Goal: Information Seeking & Learning: Check status

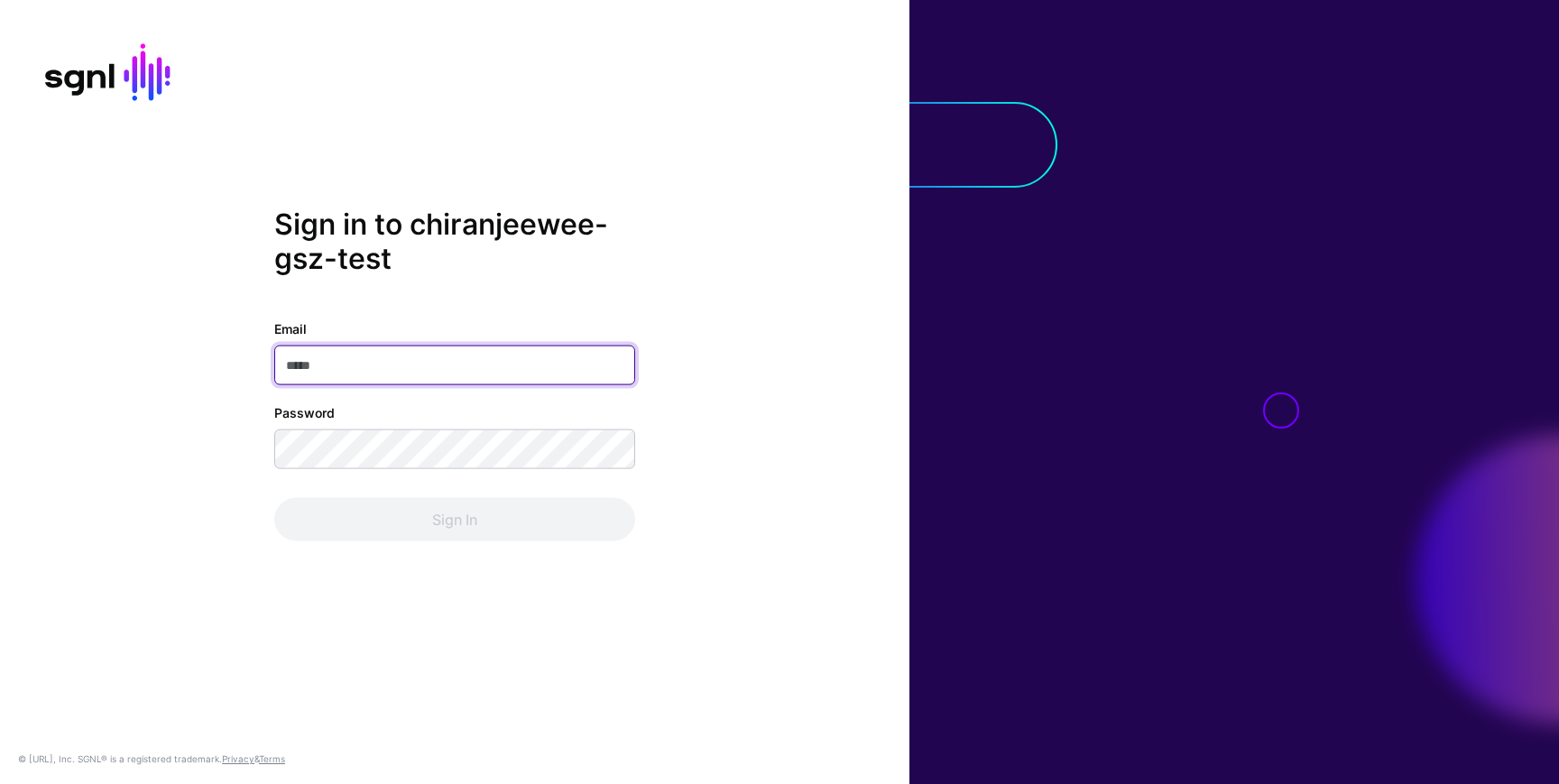
click at [426, 372] on input "Email" at bounding box center [454, 366] width 361 height 40
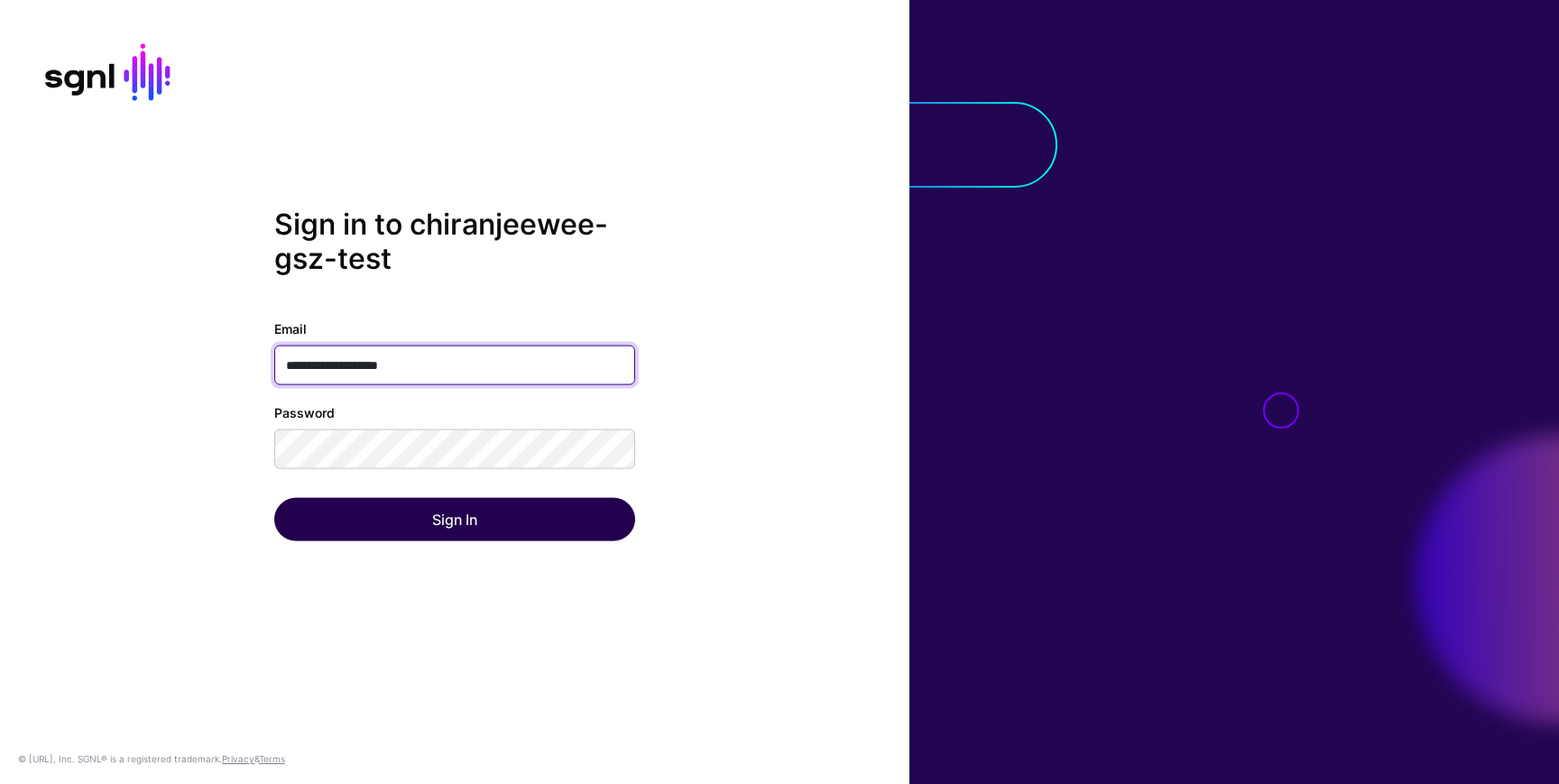
type input "**********"
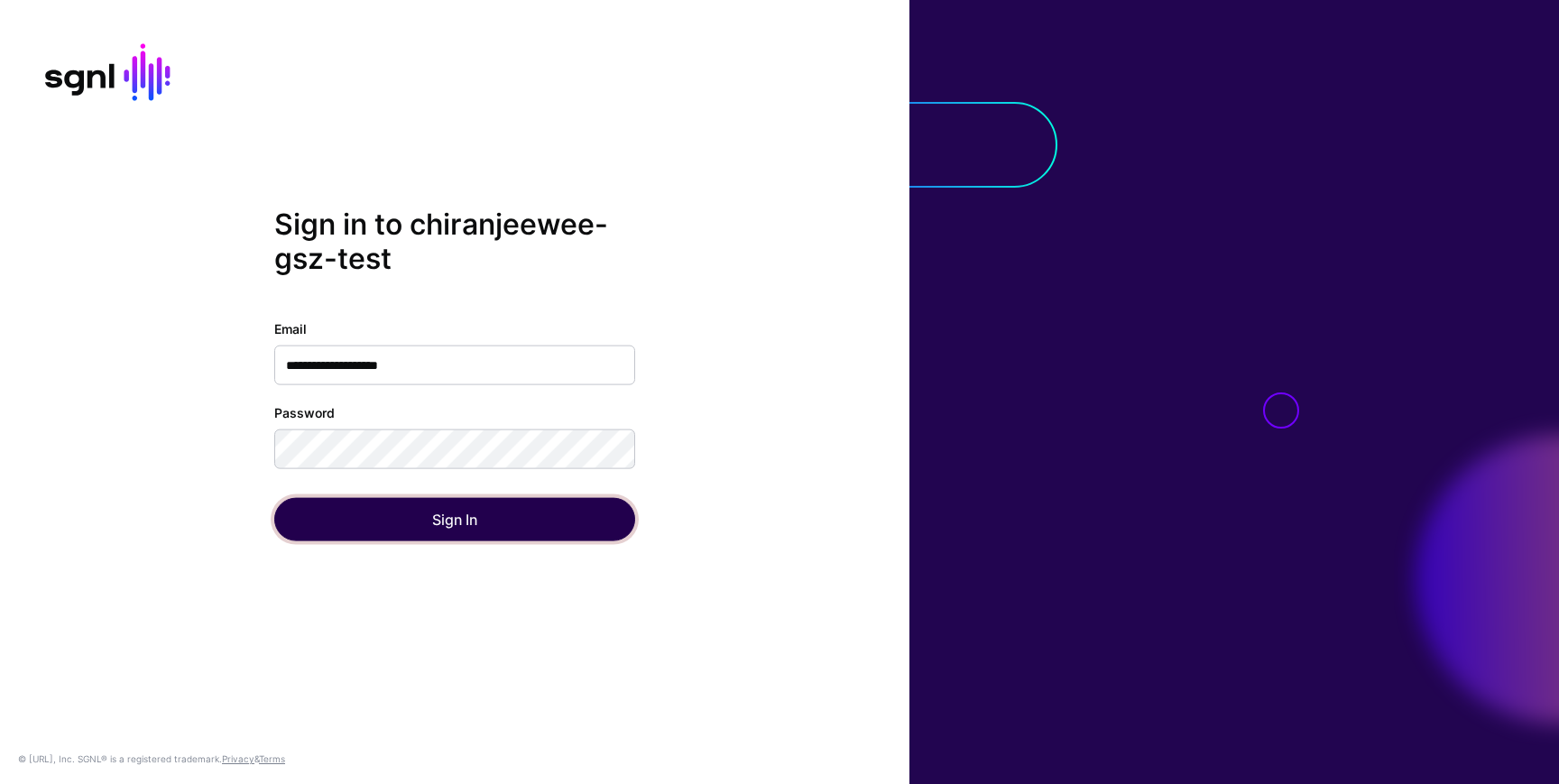
click at [436, 540] on button "Sign In" at bounding box center [454, 519] width 361 height 43
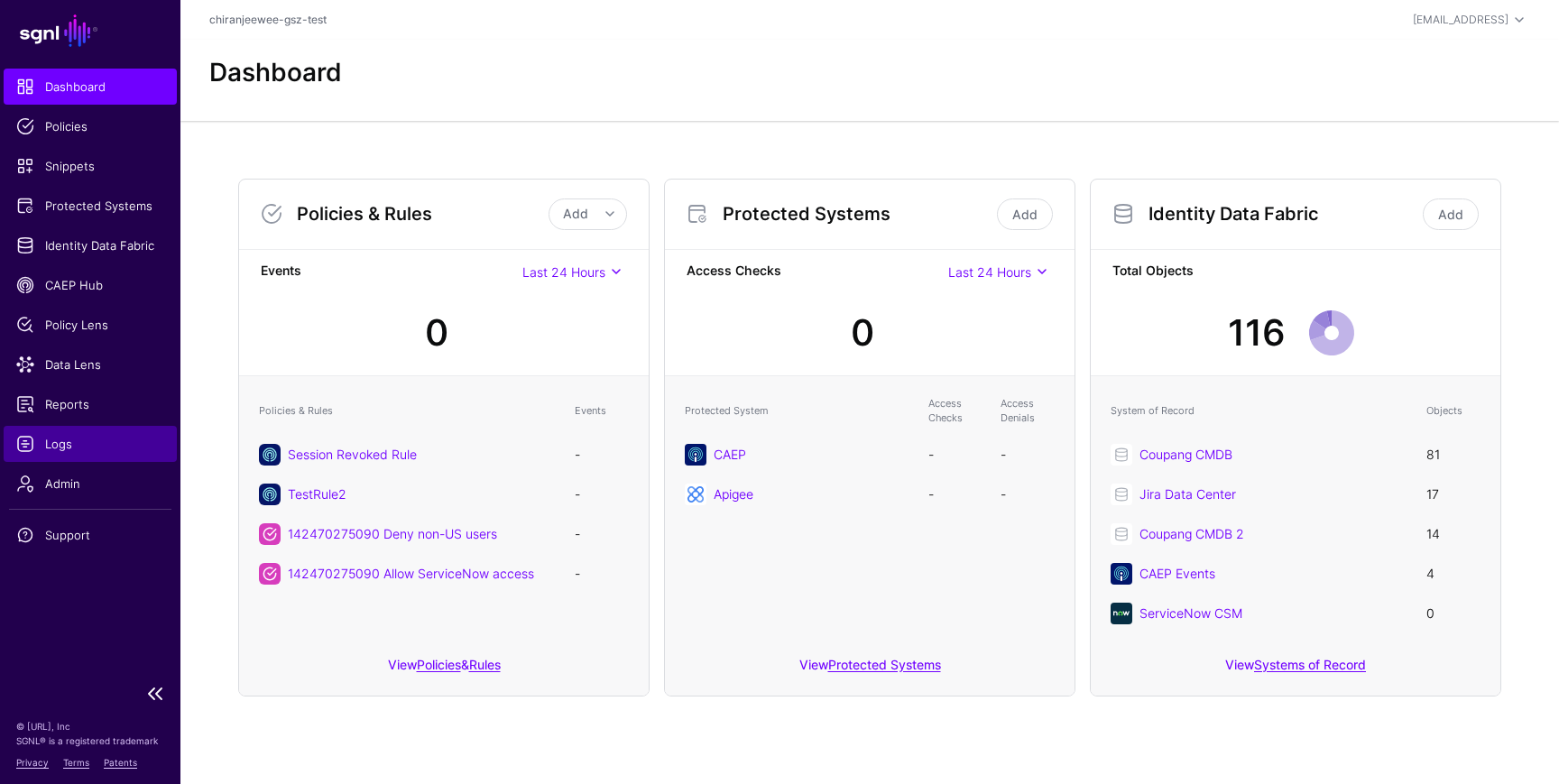
click at [77, 446] on span "Logs" at bounding box center [90, 443] width 148 height 18
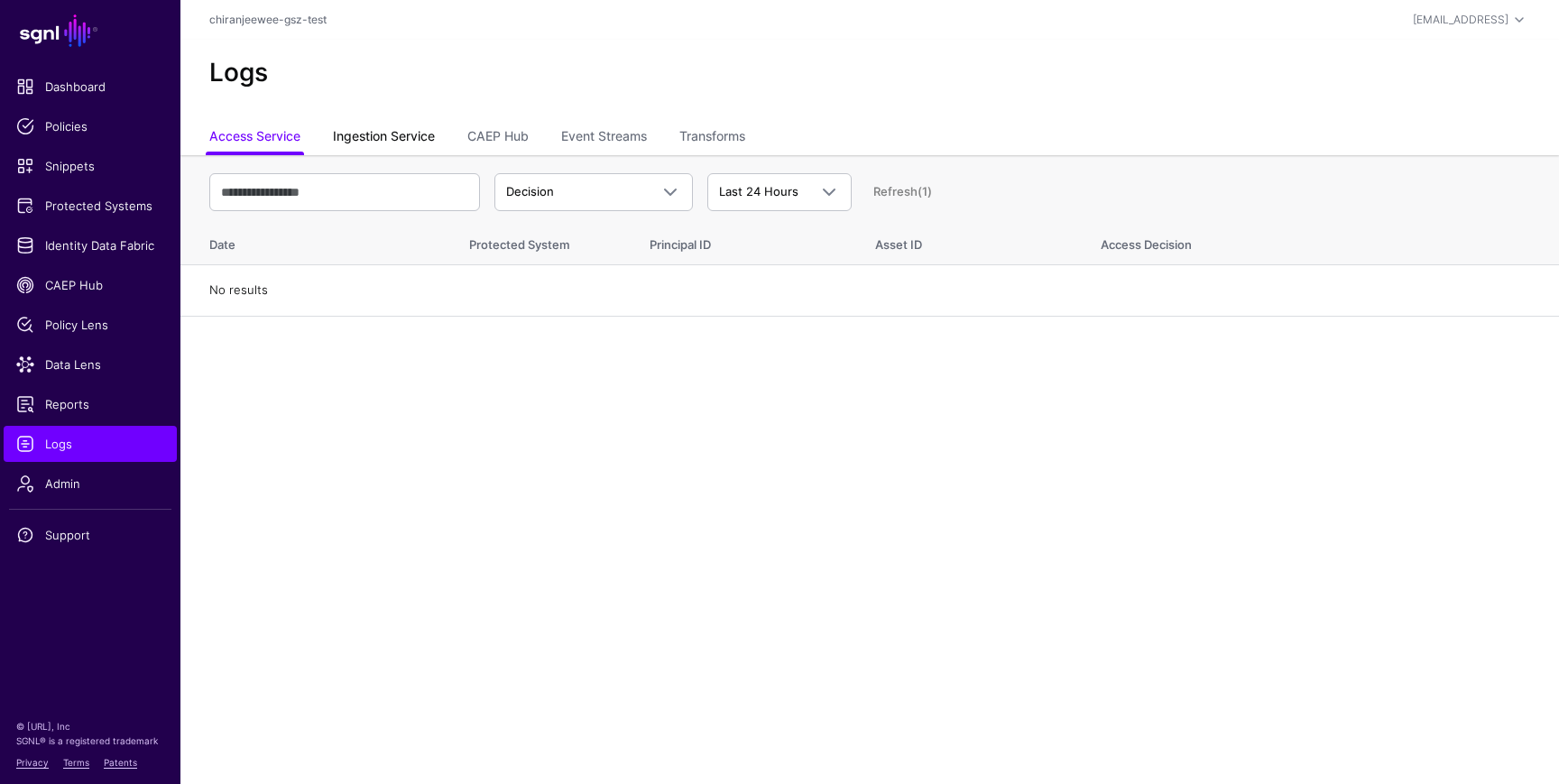
click at [399, 140] on link "Ingestion Service" at bounding box center [384, 138] width 102 height 34
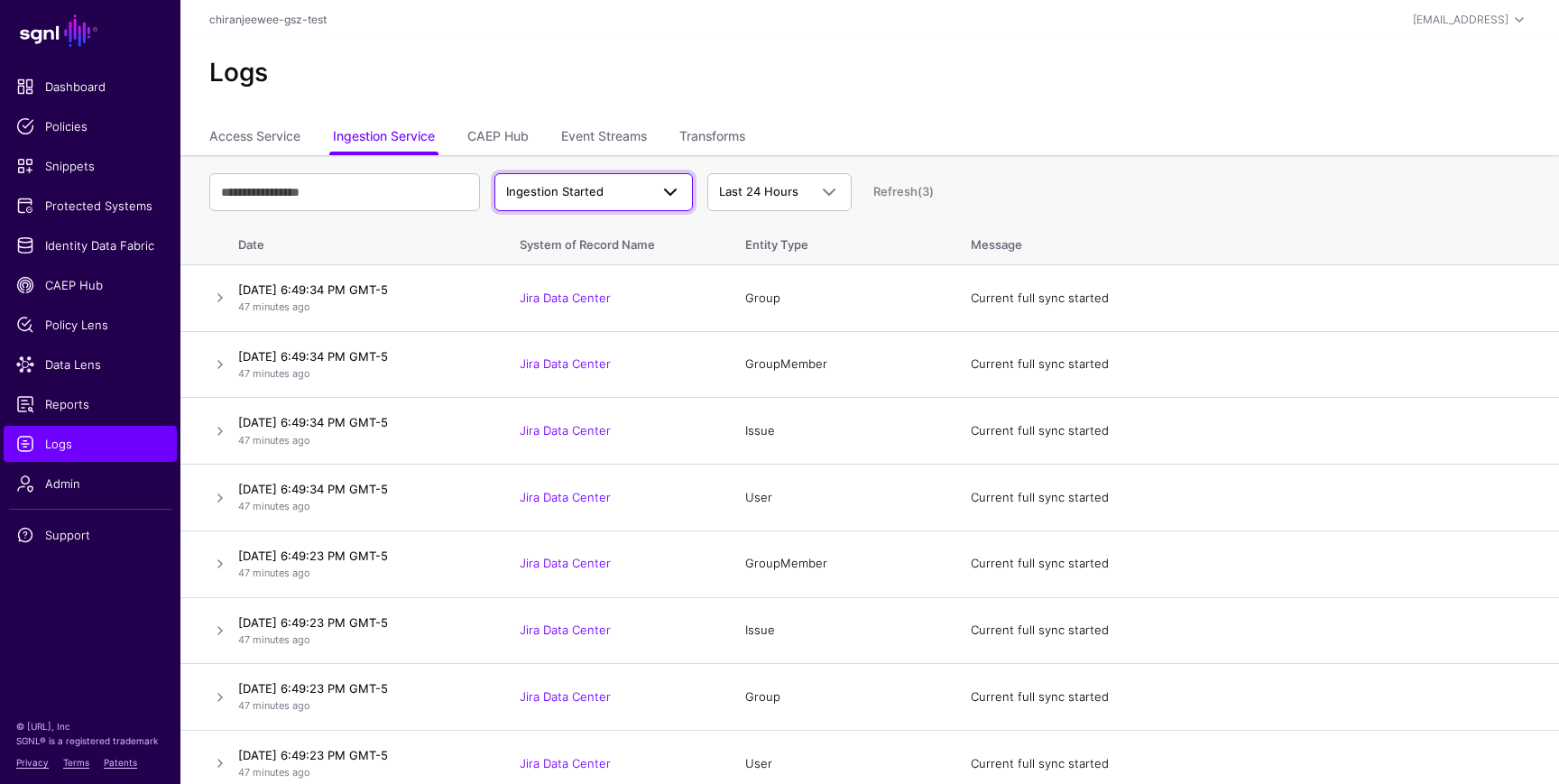
click at [569, 196] on span "Ingestion Started" at bounding box center [554, 190] width 97 height 14
click at [586, 141] on link "Event Streams" at bounding box center [603, 138] width 86 height 34
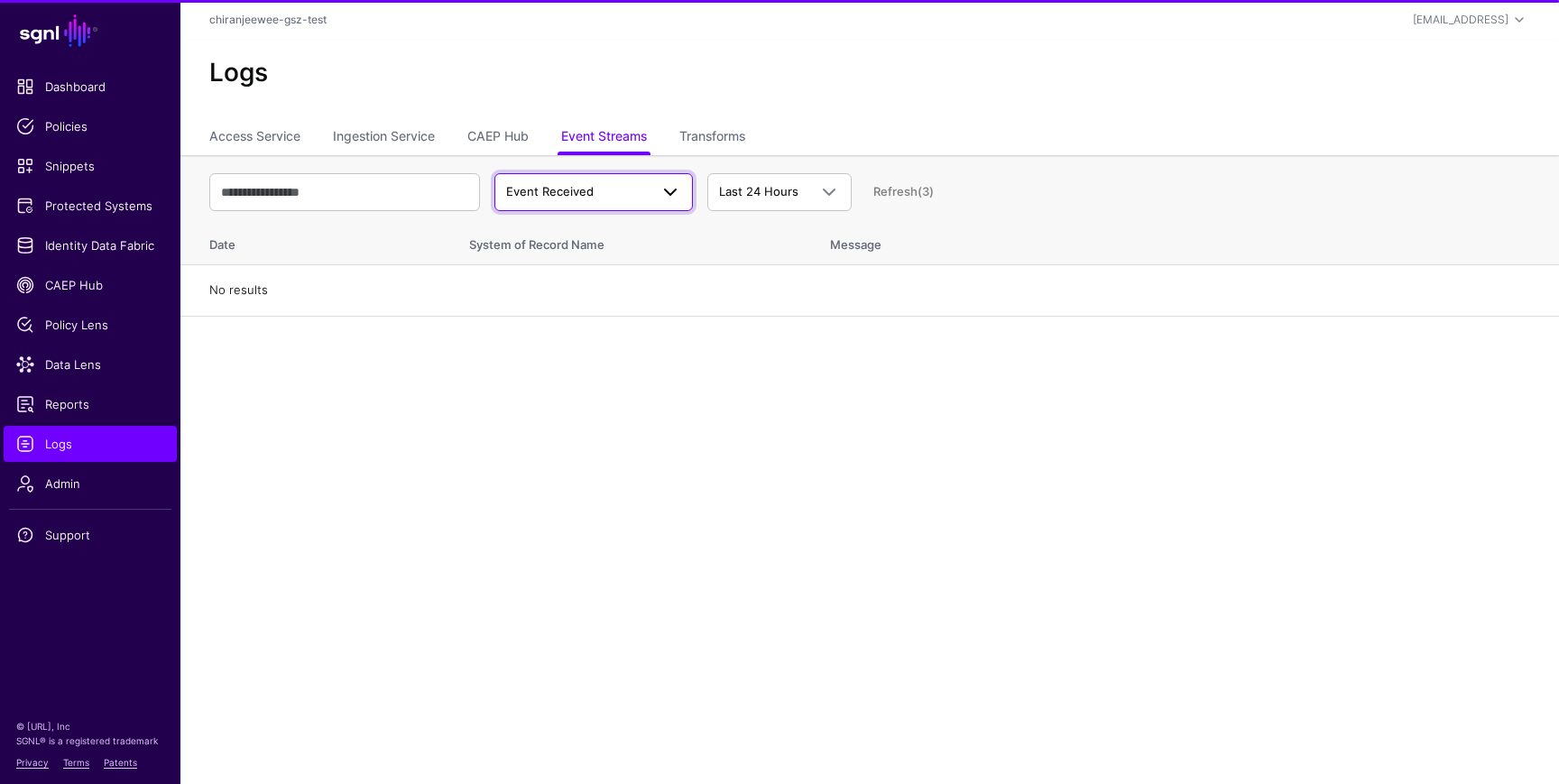
click at [568, 193] on span "Event Received" at bounding box center [550, 190] width 88 height 14
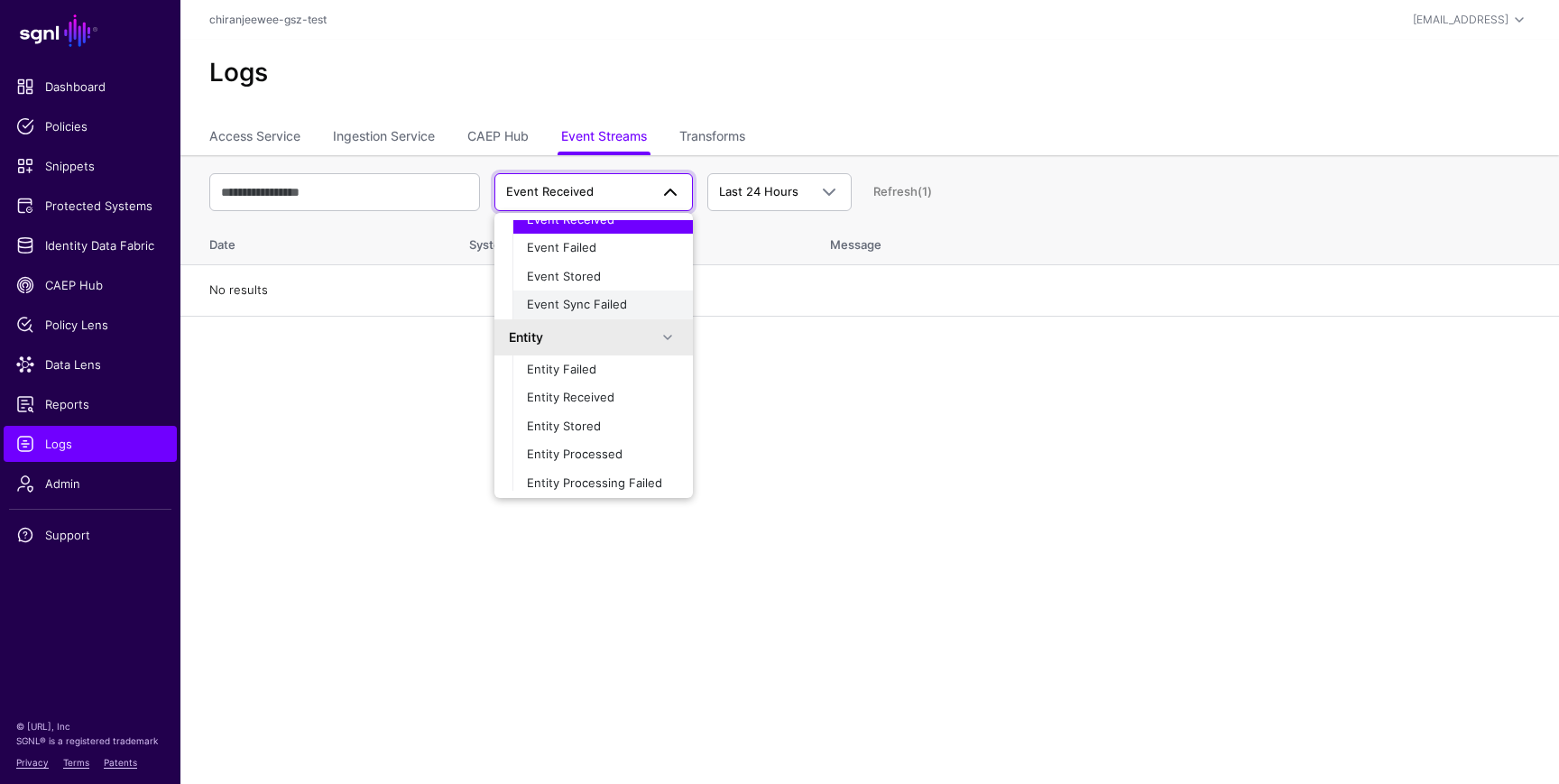
scroll to position [57, 0]
